Goal: Navigation & Orientation: Go to known website

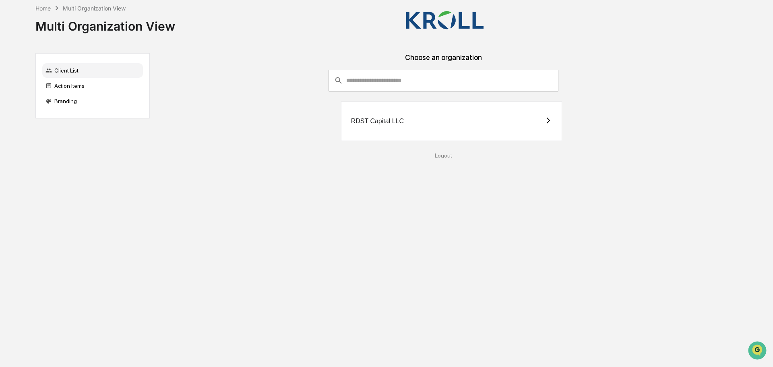
click at [381, 122] on div "RDST Capital LLC" at bounding box center [377, 121] width 53 height 7
